Goal: Find specific page/section: Find specific page/section

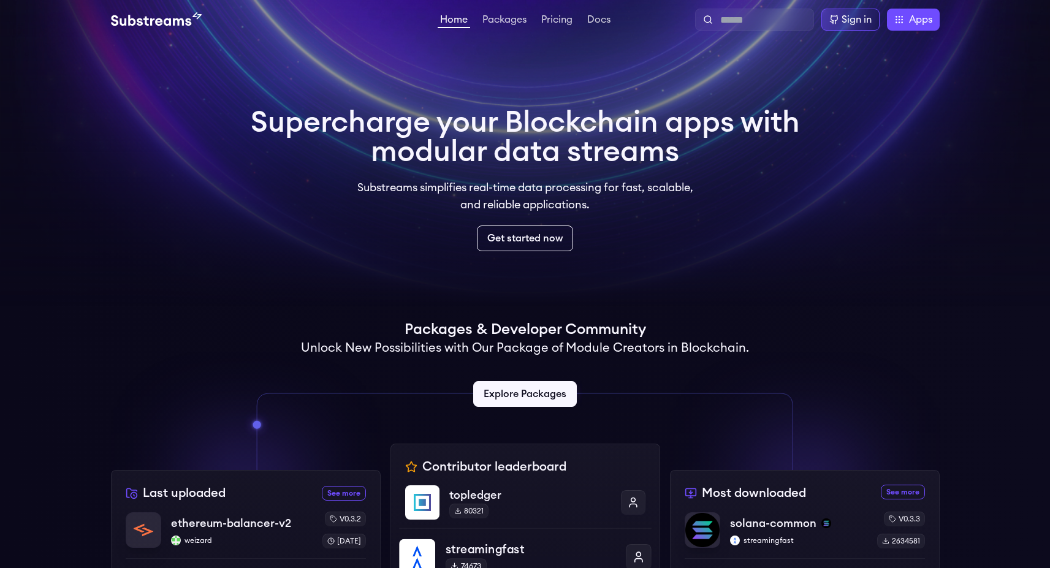
scroll to position [306, 0]
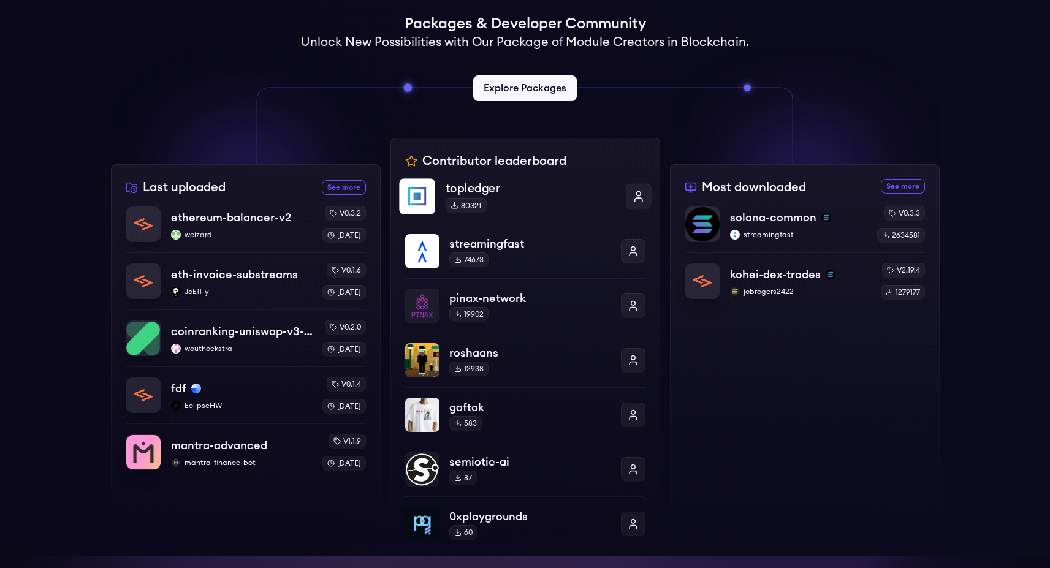
click at [521, 219] on link "topledger 80321" at bounding box center [525, 201] width 253 height 47
click at [560, 262] on div "streamingfast 74673" at bounding box center [530, 252] width 170 height 34
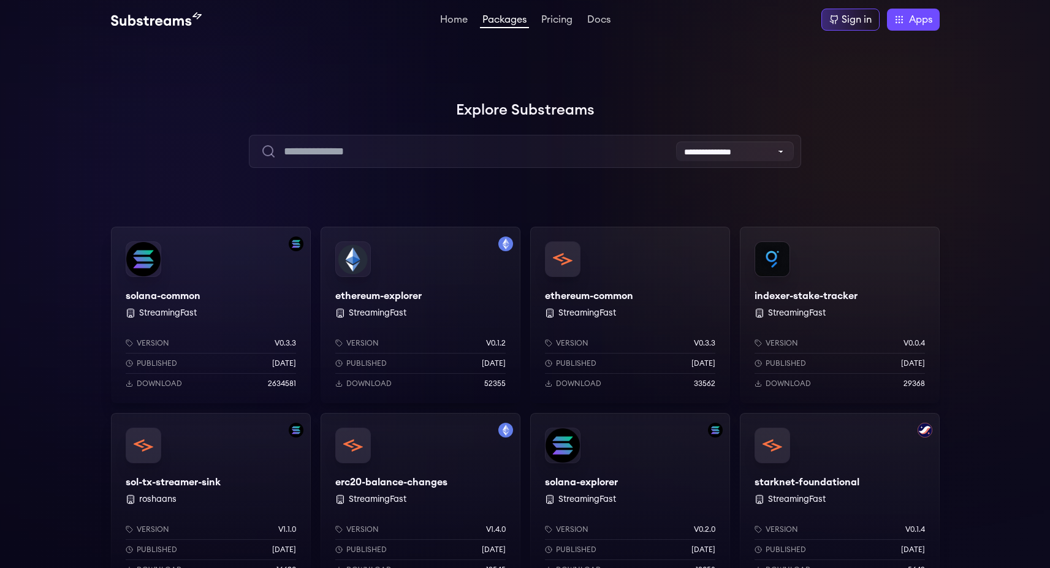
click at [396, 296] on div "ethereum-explorer StreamingFast Version v0.1.2 Published 1 years ago Download 5…" at bounding box center [421, 315] width 200 height 177
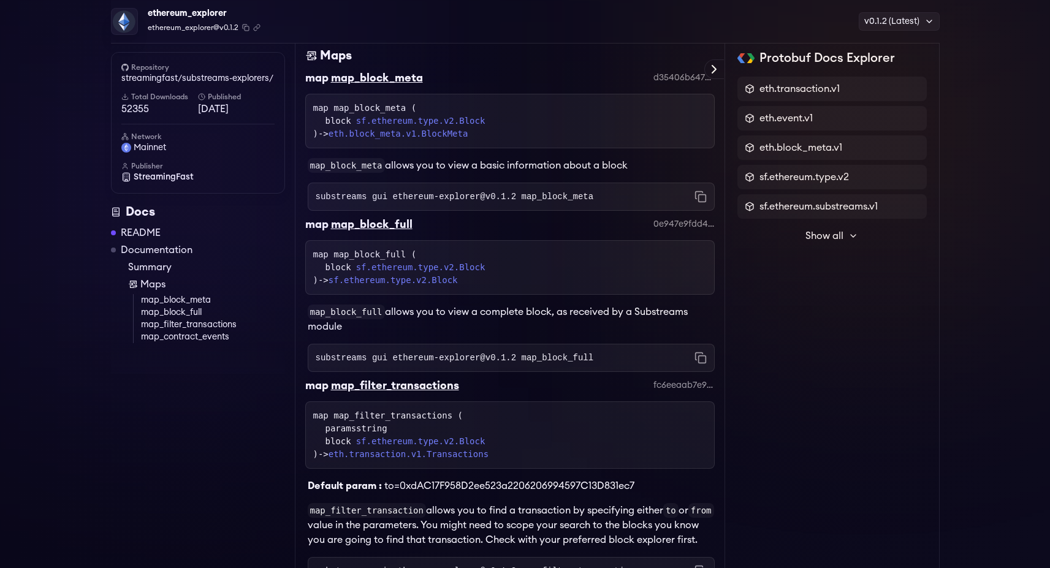
scroll to position [713, 0]
